Goal: Transaction & Acquisition: Download file/media

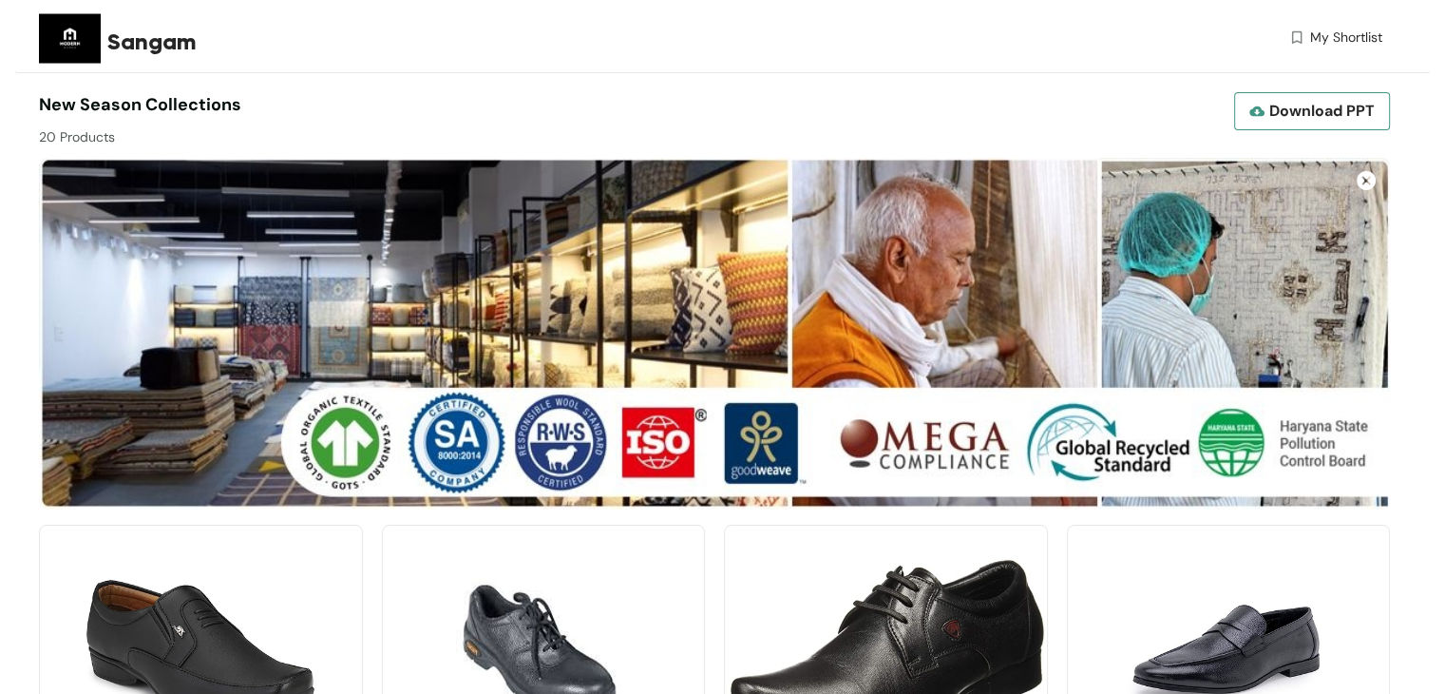
click at [1334, 102] on span "Download PPT" at bounding box center [1321, 111] width 105 height 24
click at [982, 81] on div "Sangam My Shortlist" at bounding box center [711, 41] width 1344 height 83
drag, startPoint x: 1266, startPoint y: 107, endPoint x: 476, endPoint y: 52, distance: 791.6
click at [476, 52] on div "Sangam" at bounding box center [359, 42] width 504 height 34
drag, startPoint x: 38, startPoint y: 102, endPoint x: 266, endPoint y: 100, distance: 228.1
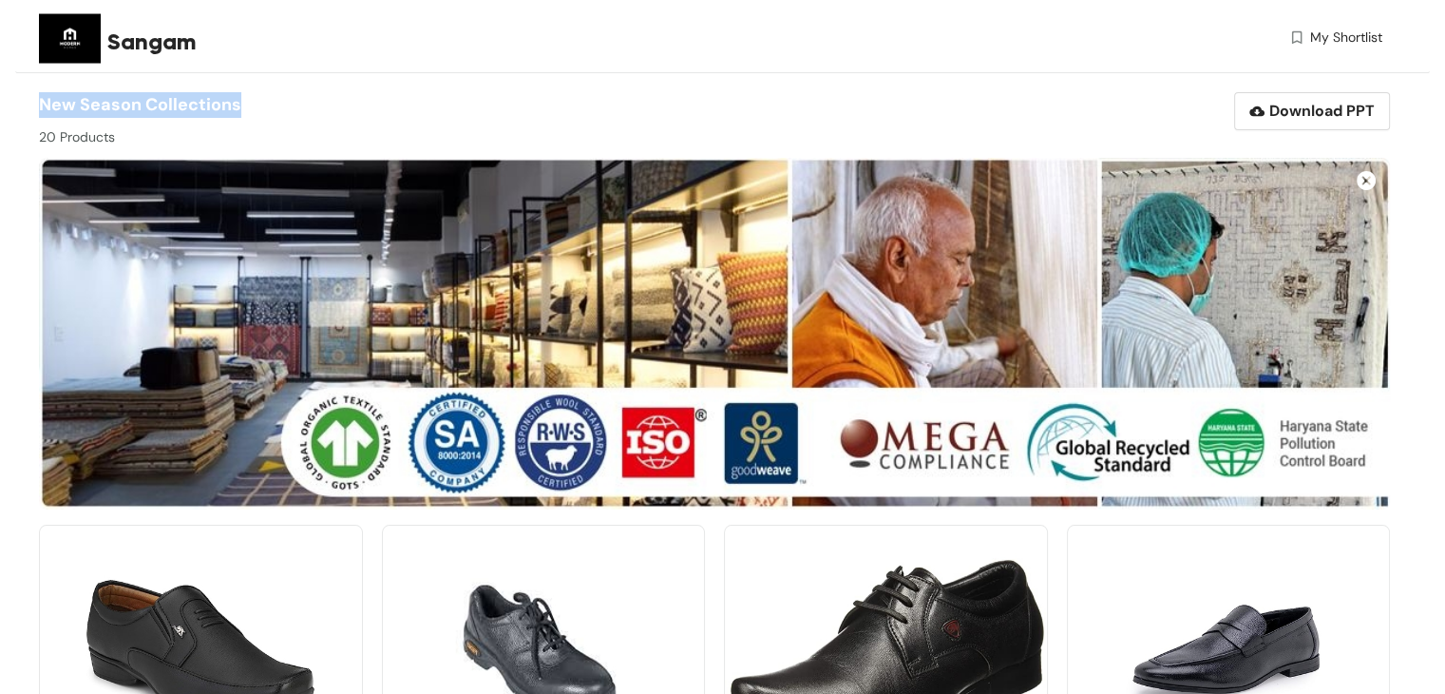
click at [266, 100] on div "New season collections 20 Products Download PPT" at bounding box center [709, 119] width 1361 height 55
copy span "New season collections"
click at [1288, 119] on span "Download PPT" at bounding box center [1321, 111] width 105 height 24
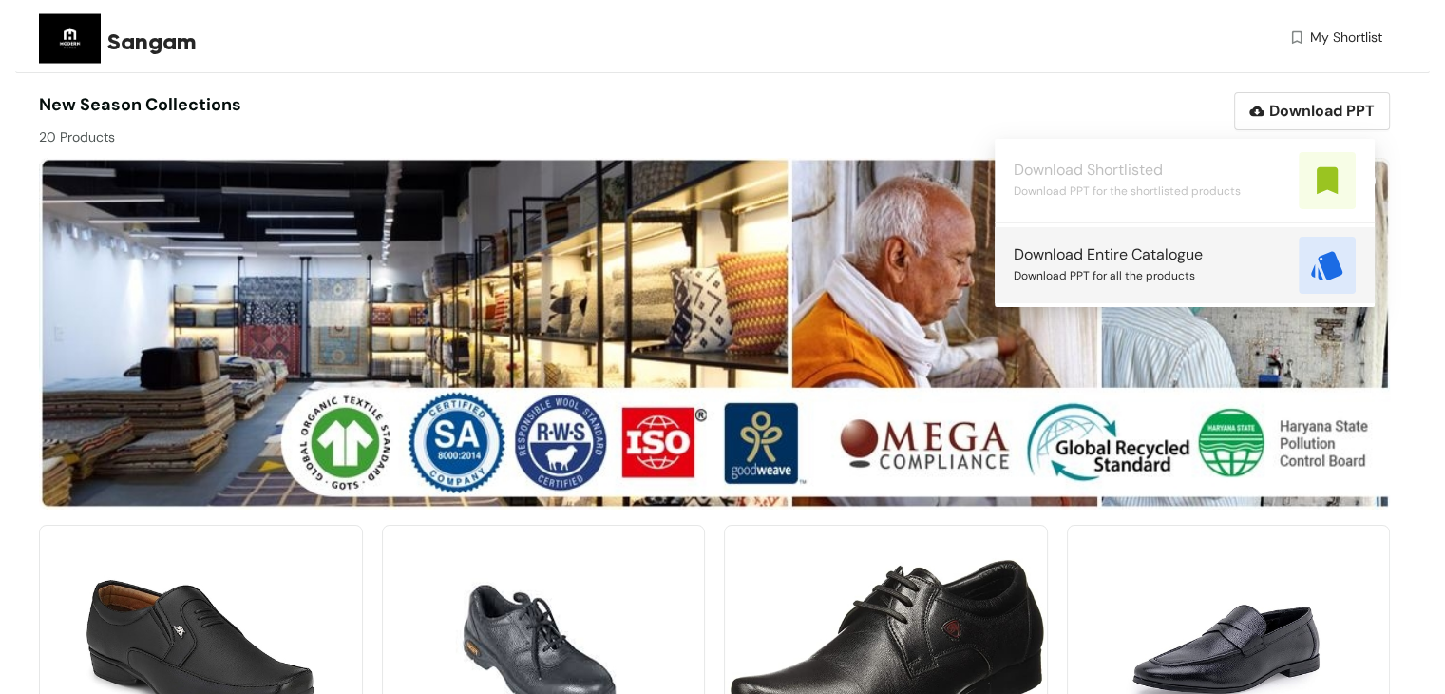
click at [1201, 263] on span "Download Entire Catalogue" at bounding box center [1108, 254] width 189 height 21
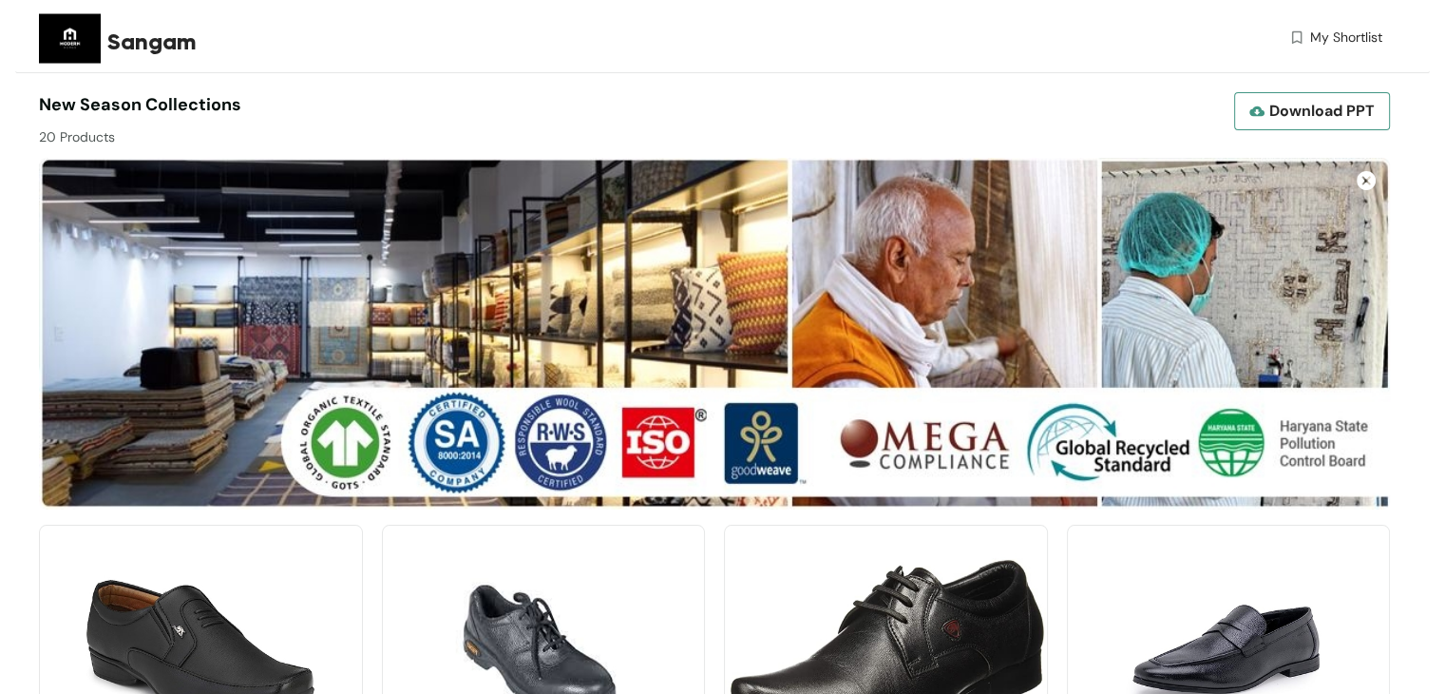
click at [1262, 103] on button "Download PPT" at bounding box center [1312, 111] width 156 height 38
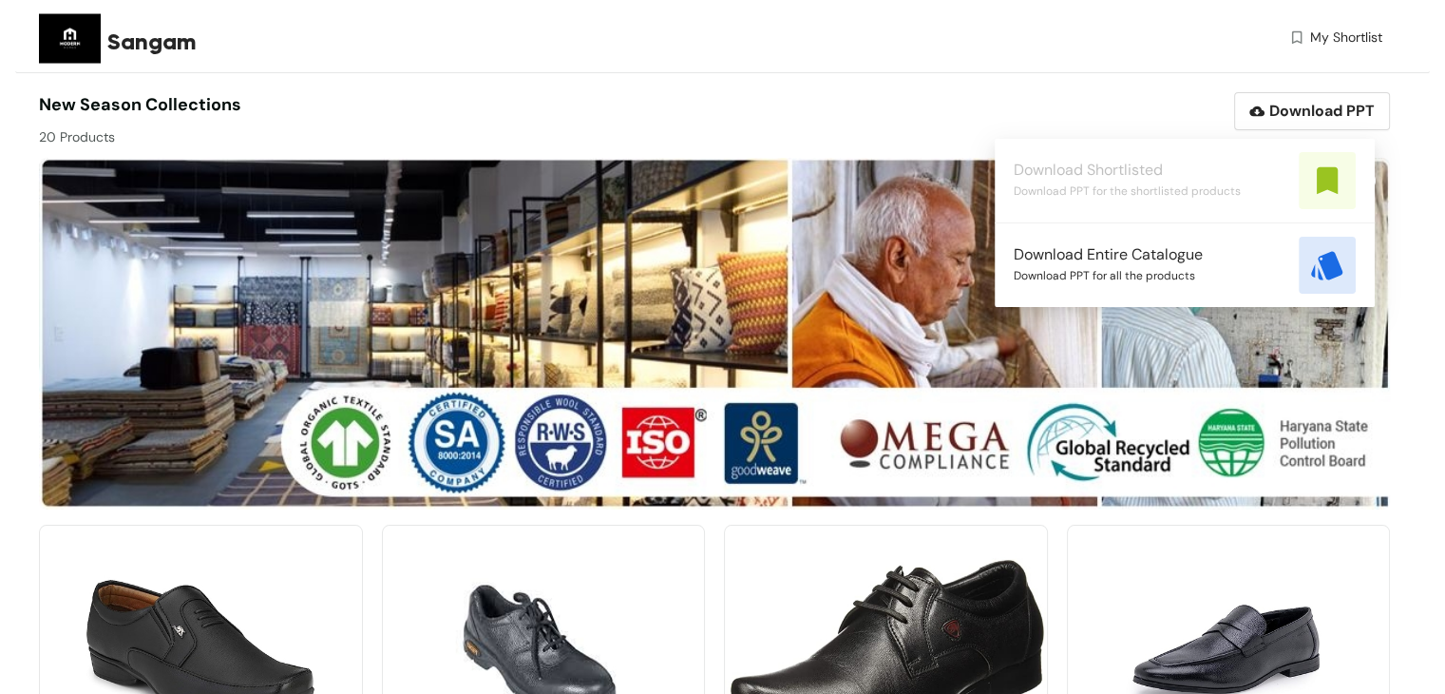
click at [1159, 114] on div "Download PPT" at bounding box center [1053, 111] width 676 height 38
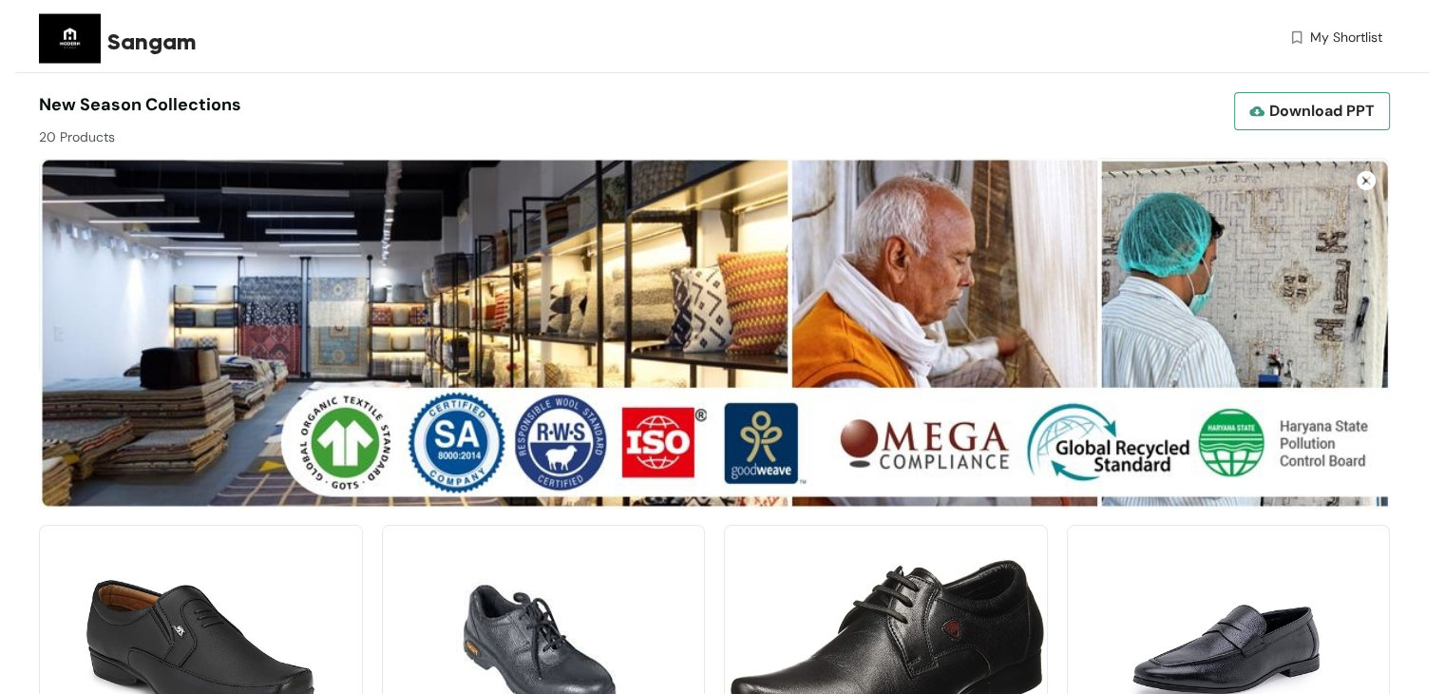
click at [1243, 114] on button "Download PPT" at bounding box center [1312, 111] width 156 height 38
